Goal: Task Accomplishment & Management: Complete application form

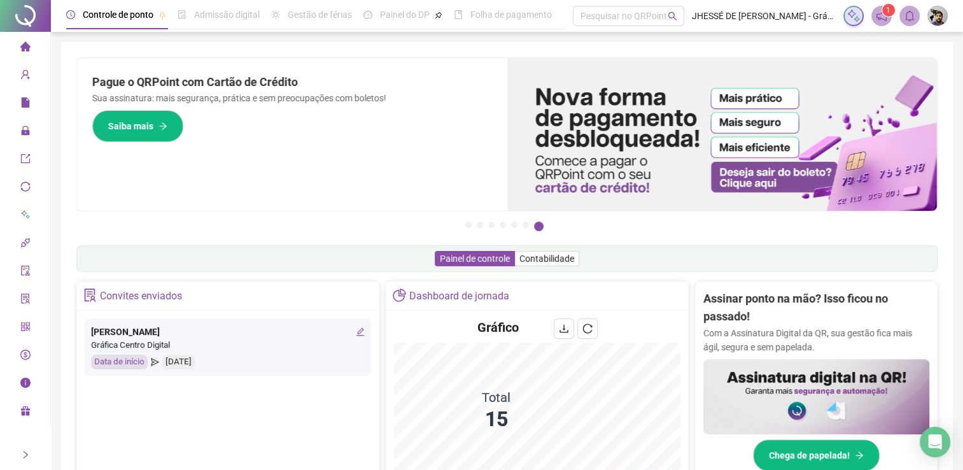
scroll to position [276, 0]
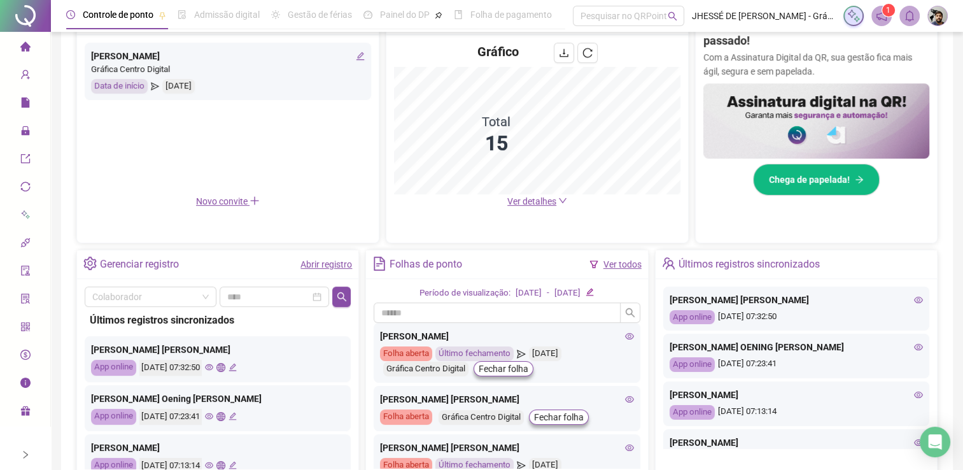
click at [318, 260] on link "Abrir registro" at bounding box center [326, 264] width 52 height 10
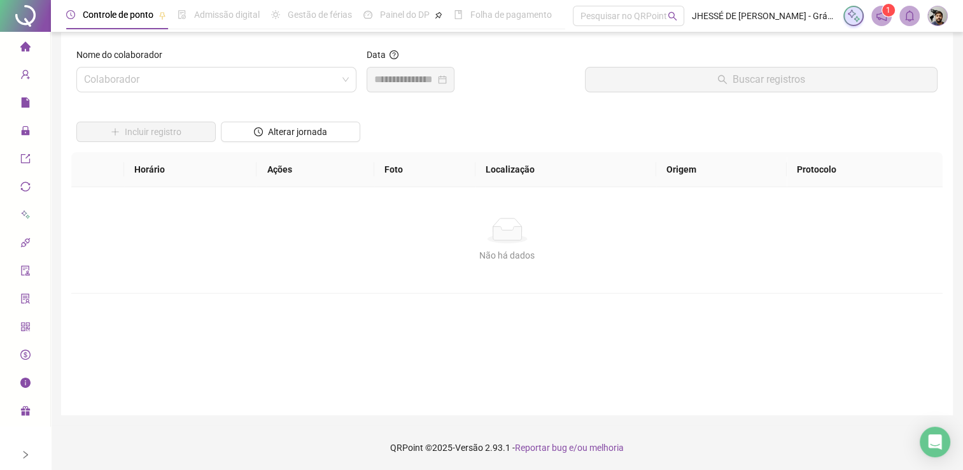
scroll to position [9, 0]
click at [311, 78] on input "search" at bounding box center [210, 80] width 253 height 24
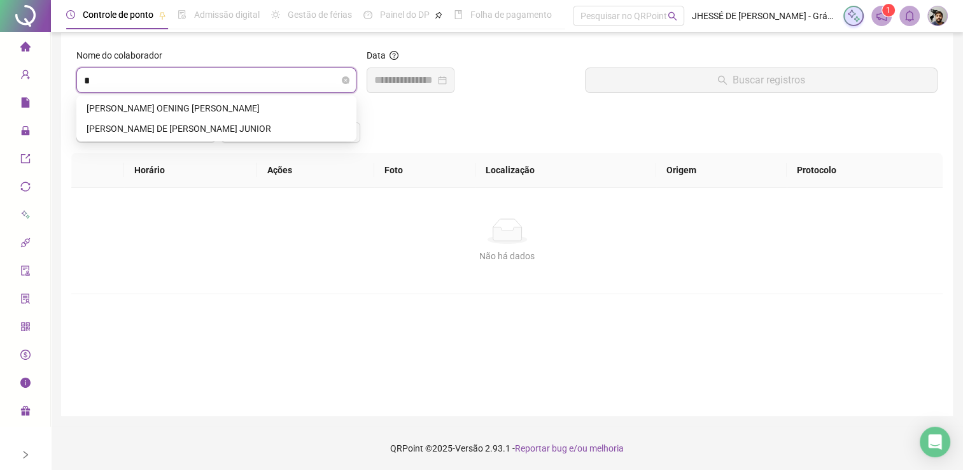
scroll to position [0, 0]
type input "*"
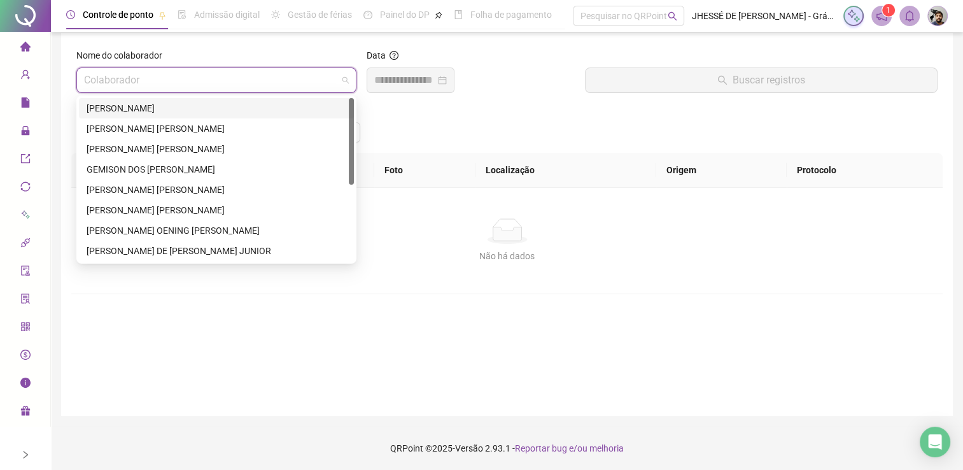
type input "*"
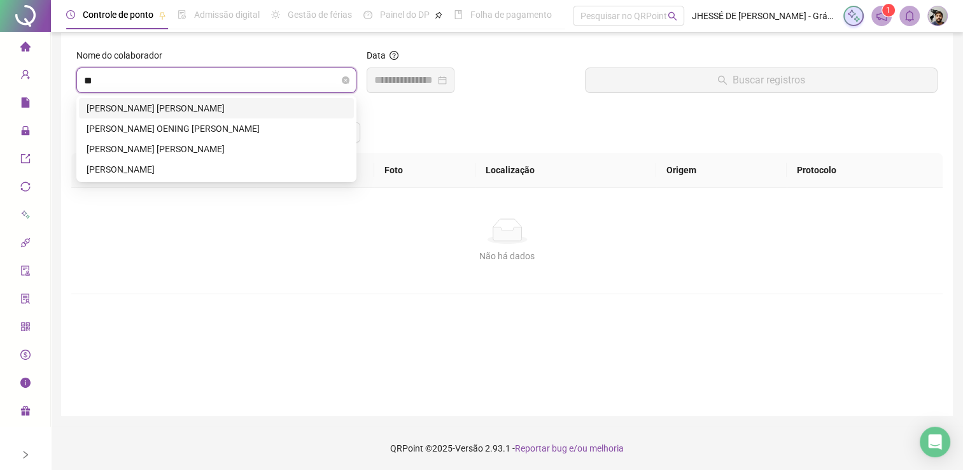
type input "***"
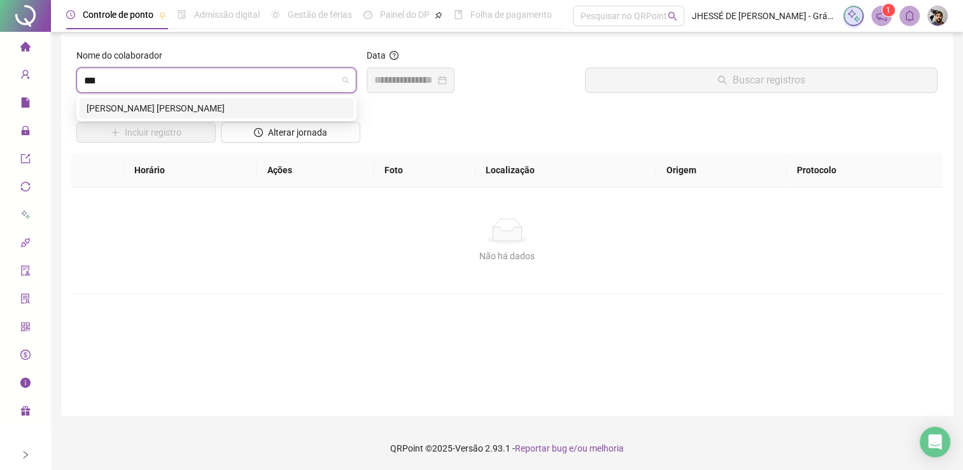
click at [241, 106] on div "[PERSON_NAME] [PERSON_NAME]" at bounding box center [217, 108] width 260 height 14
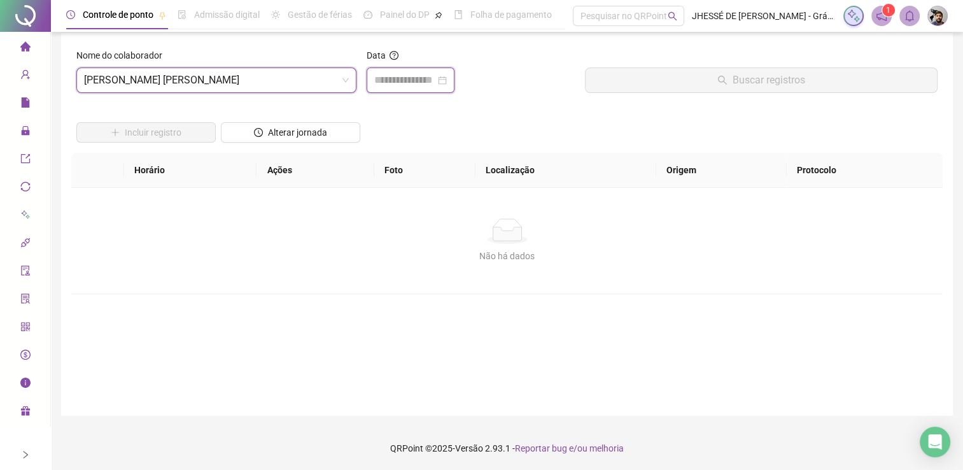
click at [384, 76] on input at bounding box center [404, 80] width 61 height 15
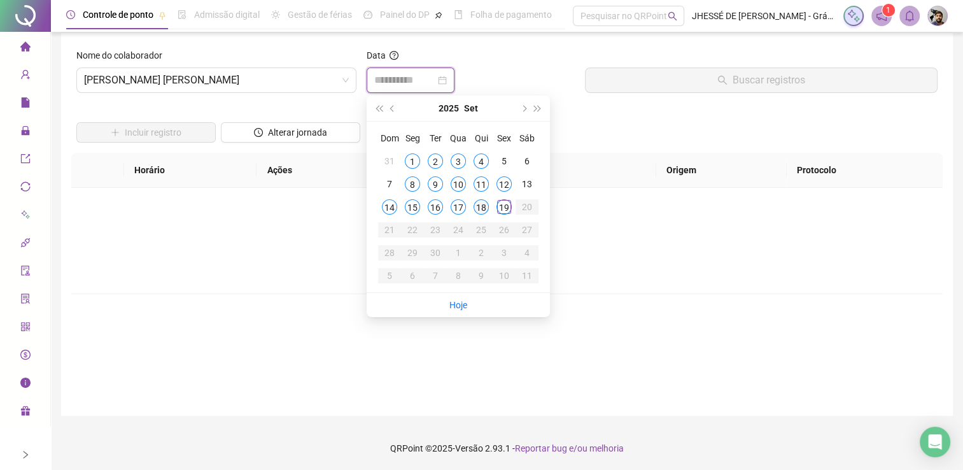
type input "**********"
click at [481, 202] on div "18" at bounding box center [480, 206] width 15 height 15
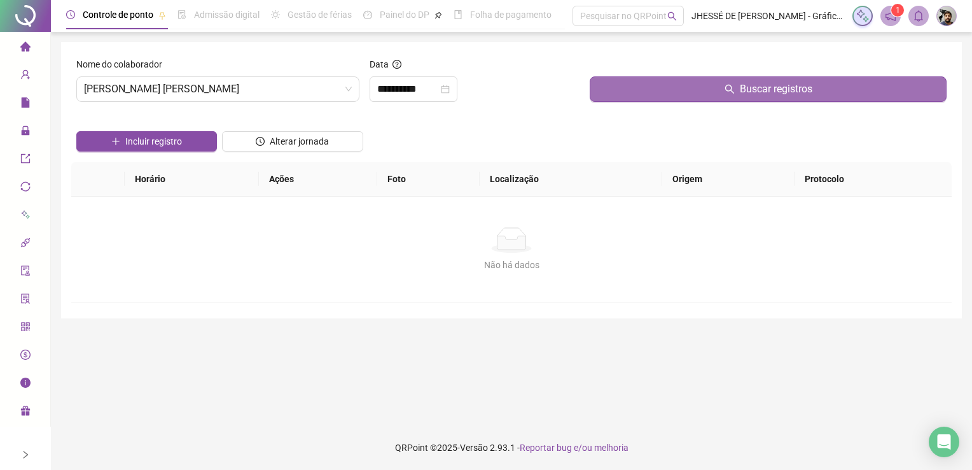
click at [657, 88] on button "Buscar registros" at bounding box center [768, 88] width 357 height 25
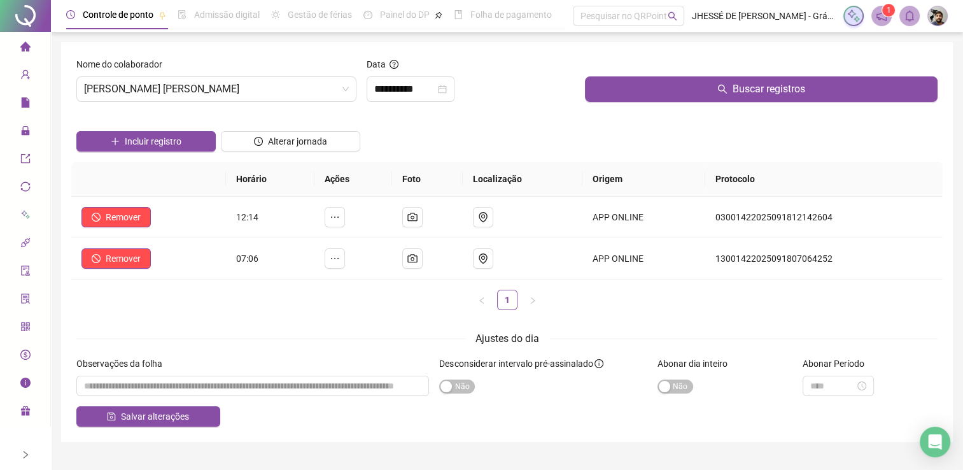
click at [182, 154] on div "Incluir registro" at bounding box center [146, 137] width 144 height 50
click at [188, 144] on button "Incluir registro" at bounding box center [145, 141] width 139 height 20
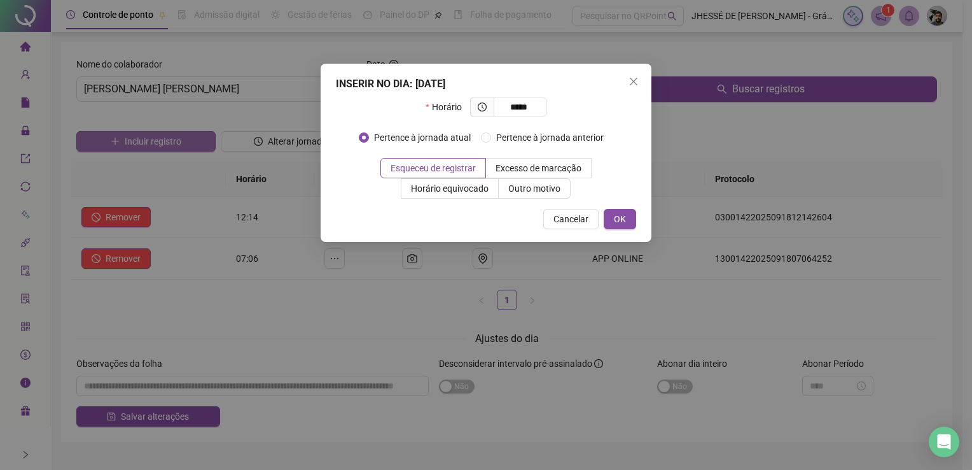
type input "*****"
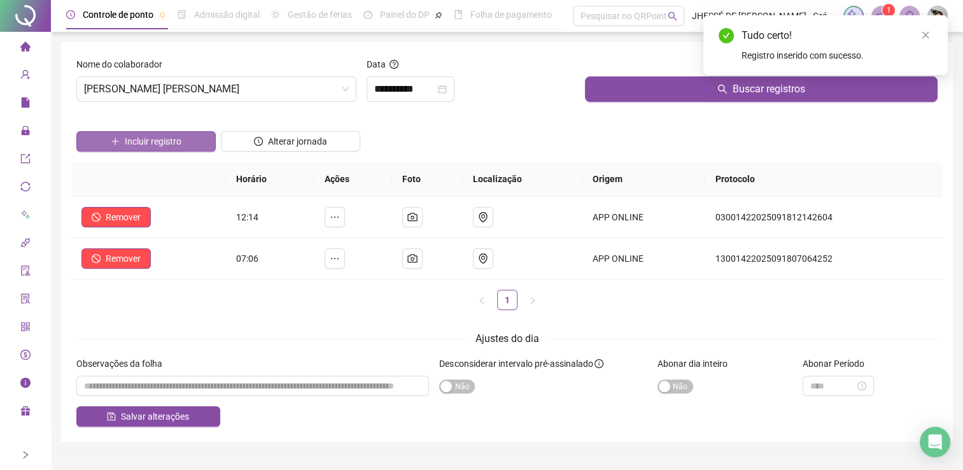
click at [188, 145] on button "Incluir registro" at bounding box center [145, 141] width 139 height 20
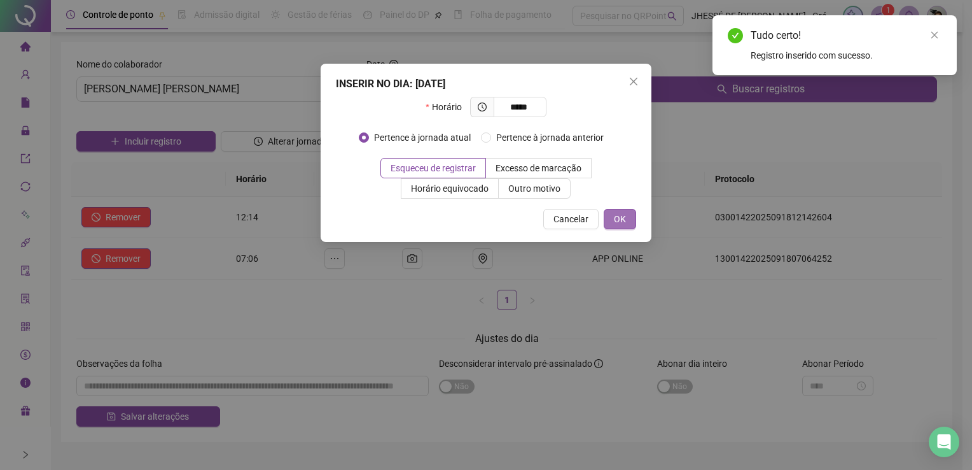
type input "*****"
click at [610, 213] on button "OK" at bounding box center [620, 219] width 32 height 20
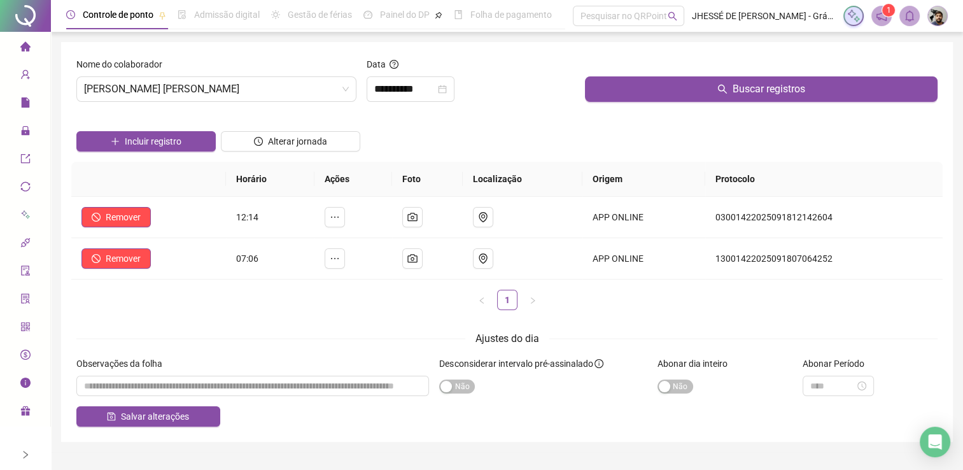
click at [39, 5] on div at bounding box center [25, 16] width 51 height 32
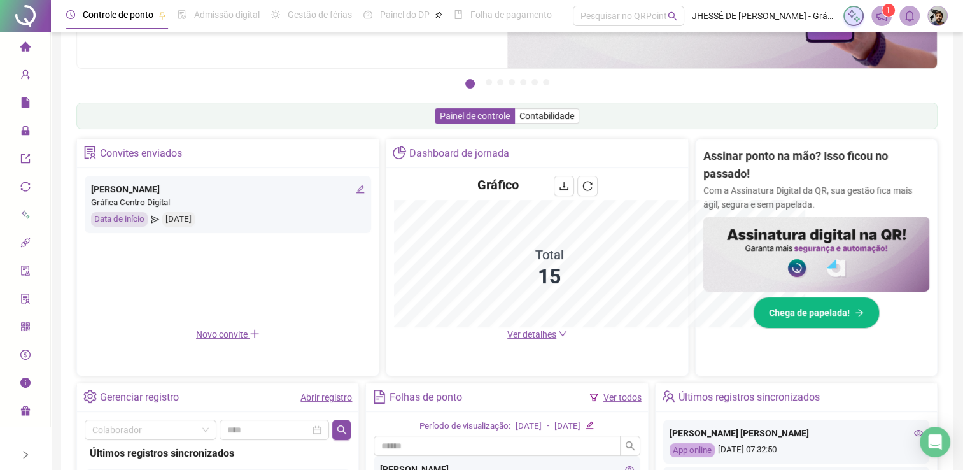
scroll to position [330, 0]
